Goal: Communication & Community: Answer question/provide support

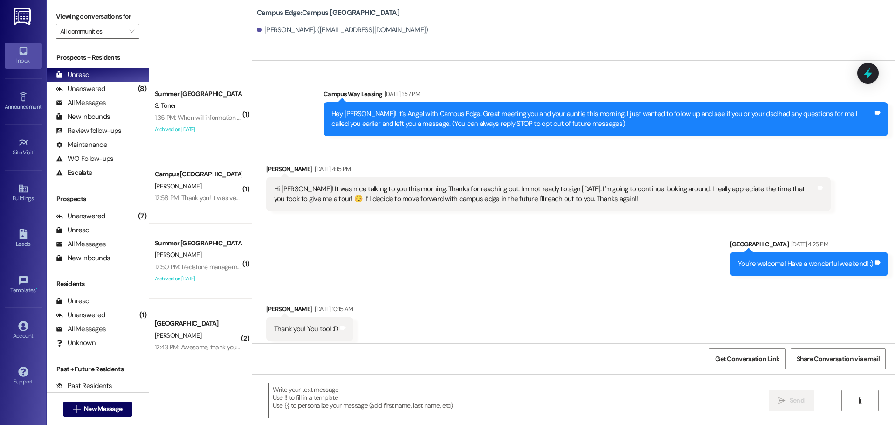
scroll to position [1346, 0]
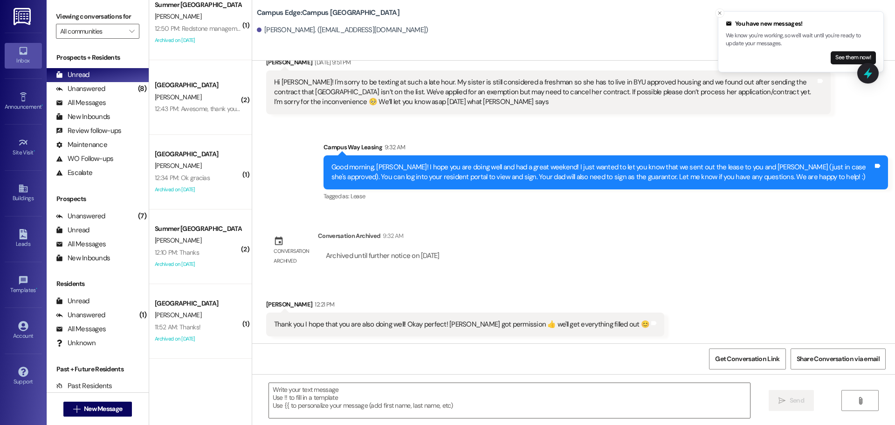
click at [613, 258] on div "Sent via SMS Campus Way Leasing [DATE] 1:57 PM Hey [PERSON_NAME]! It's Angel wi…" at bounding box center [573, 202] width 643 height 283
click at [844, 58] on button "See them now!" at bounding box center [853, 57] width 45 height 13
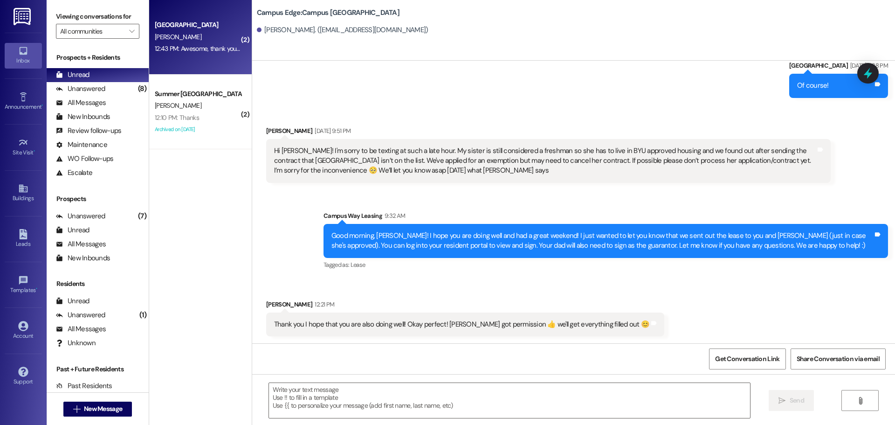
click at [205, 47] on div "12:43 PM: Awesome, thank you so much for replying so fast!! 😊 this helps a ton!…" at bounding box center [262, 48] width 215 height 8
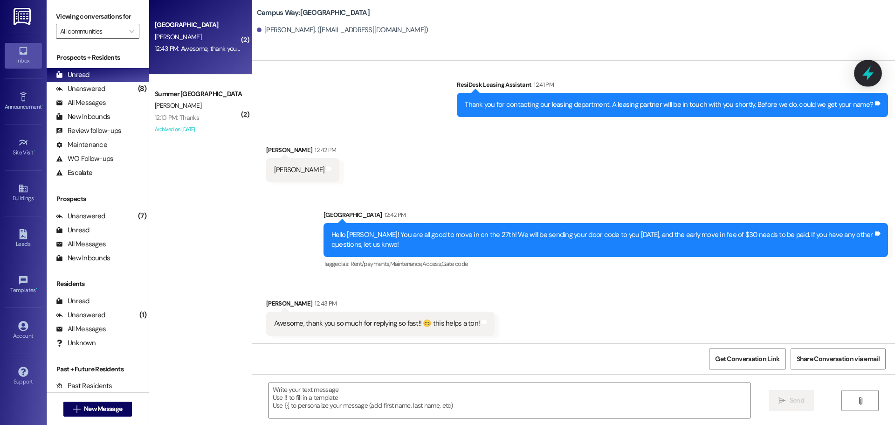
click at [863, 69] on icon at bounding box center [868, 73] width 16 height 16
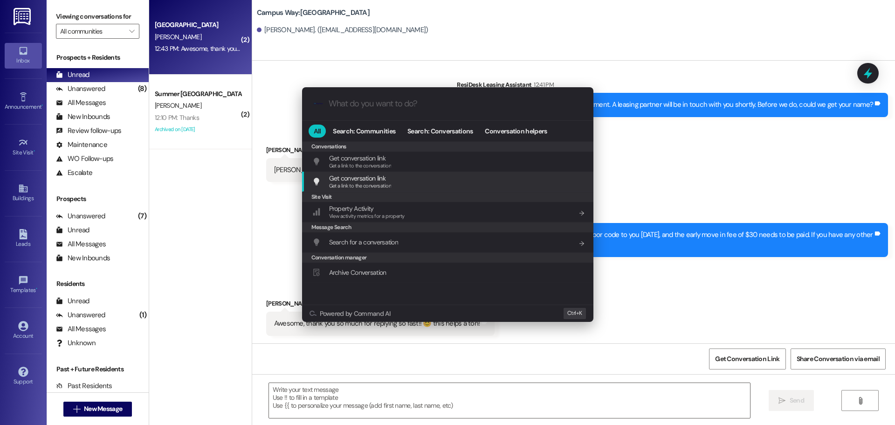
scroll to position [407, 0]
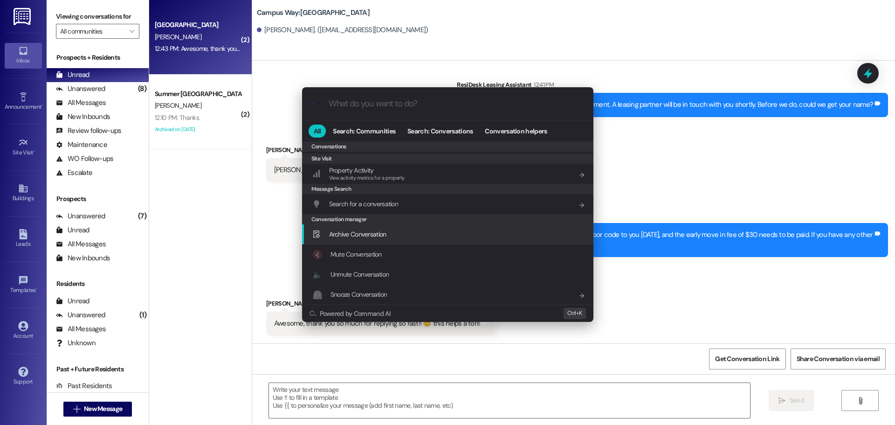
click at [432, 232] on div "Archive Conversation Add shortcut" at bounding box center [448, 234] width 273 height 10
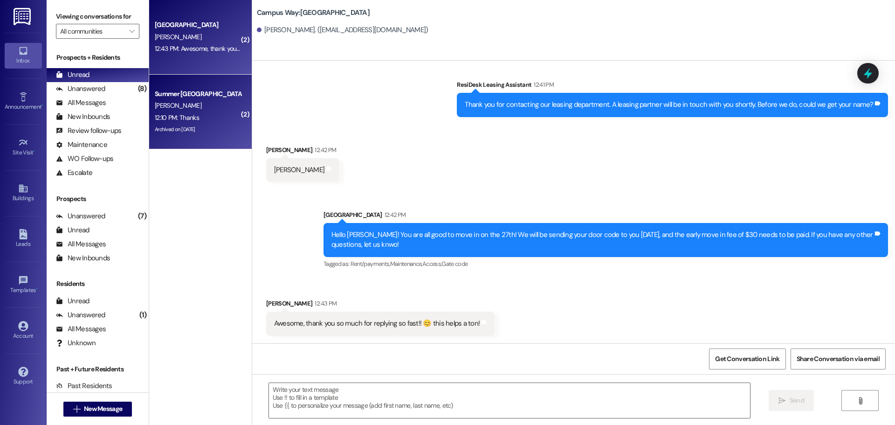
click at [156, 95] on div "Summer [GEOGRAPHIC_DATA]" at bounding box center [198, 94] width 86 height 10
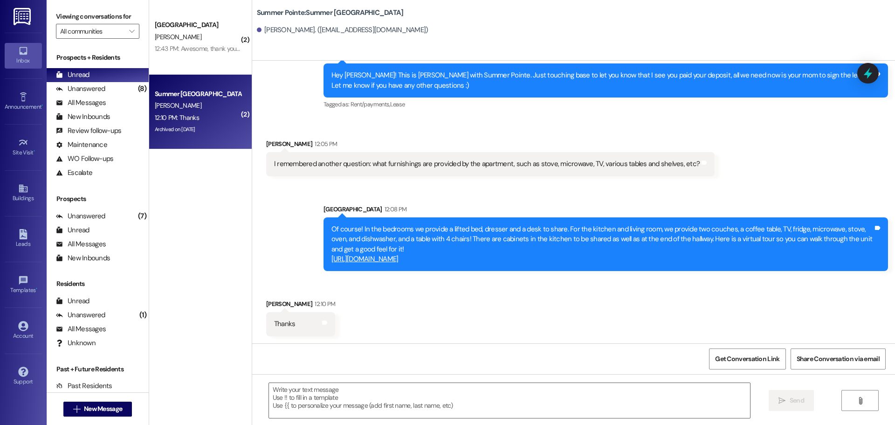
scroll to position [281, 0]
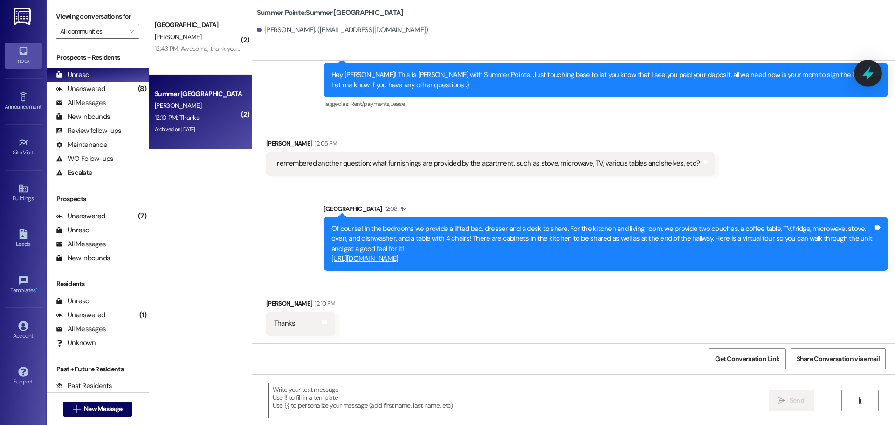
click at [868, 81] on div at bounding box center [868, 73] width 28 height 27
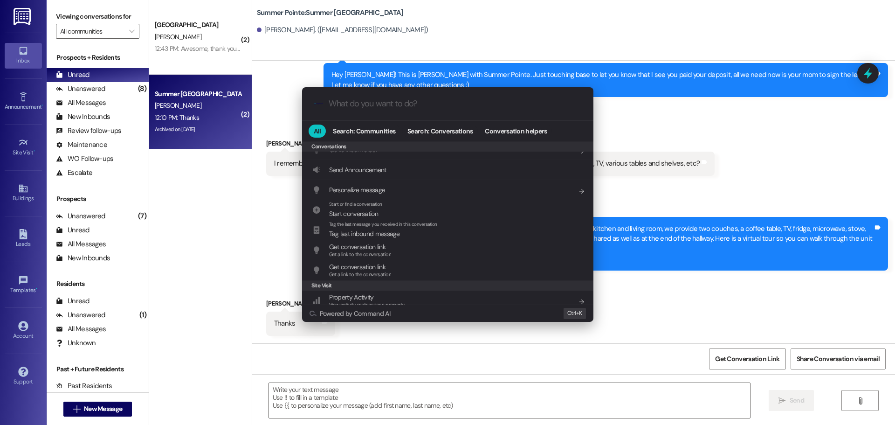
scroll to position [407, 0]
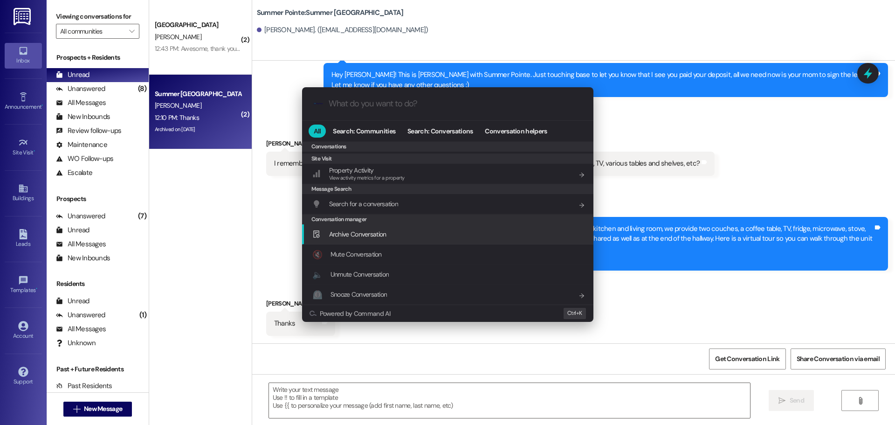
click at [389, 233] on div "Archive Conversation Add shortcut" at bounding box center [448, 234] width 273 height 10
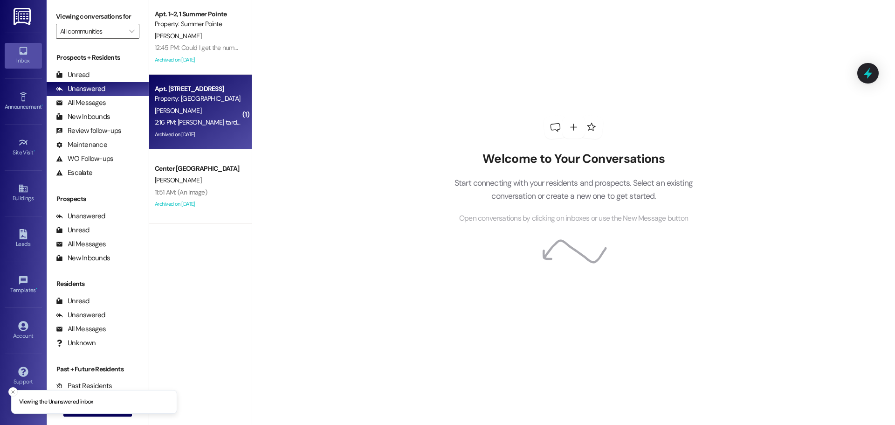
click at [215, 112] on div "[PERSON_NAME]" at bounding box center [198, 111] width 88 height 12
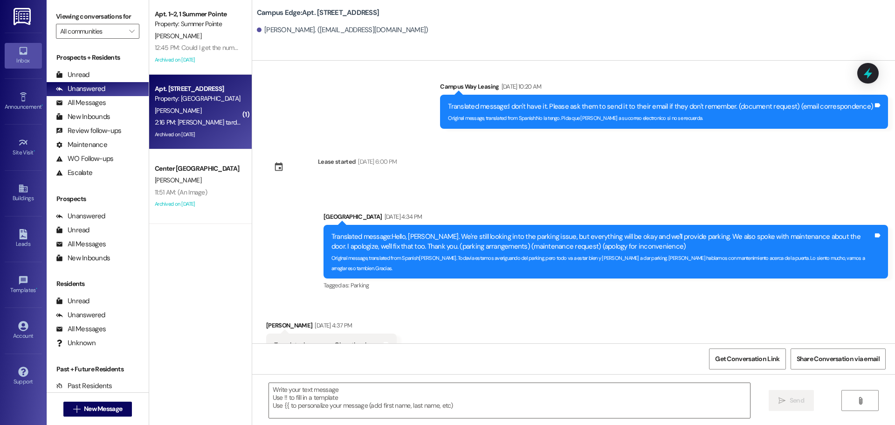
scroll to position [14621, 0]
